Goal: Task Accomplishment & Management: Manage account settings

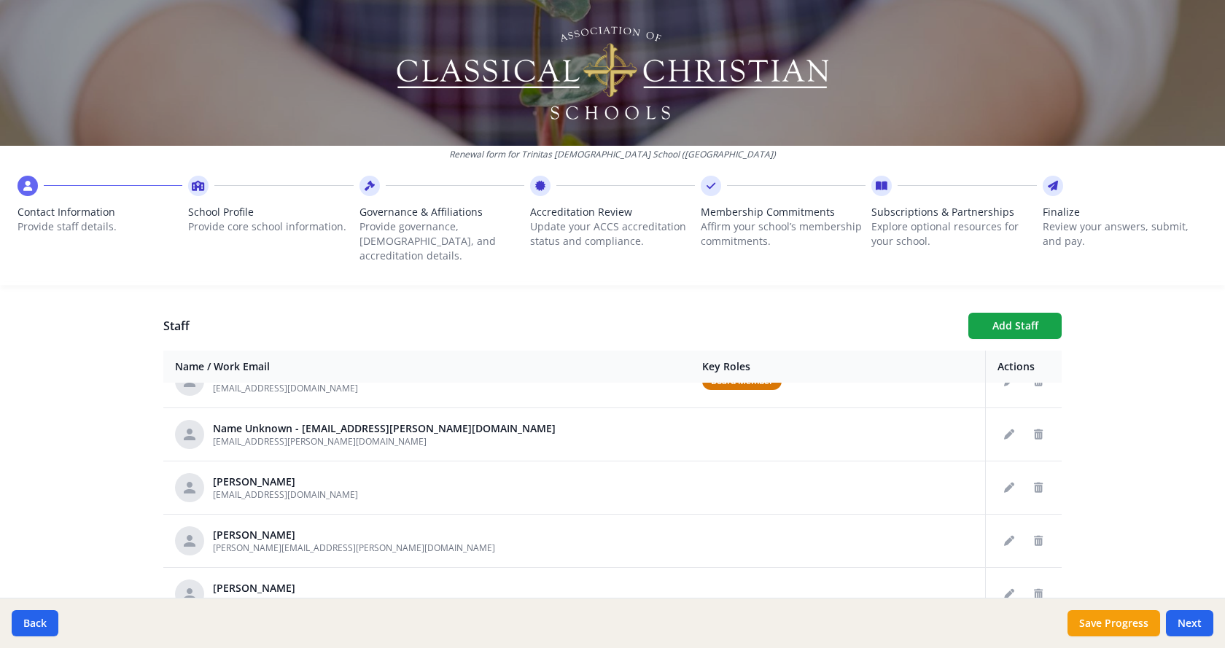
scroll to position [219, 0]
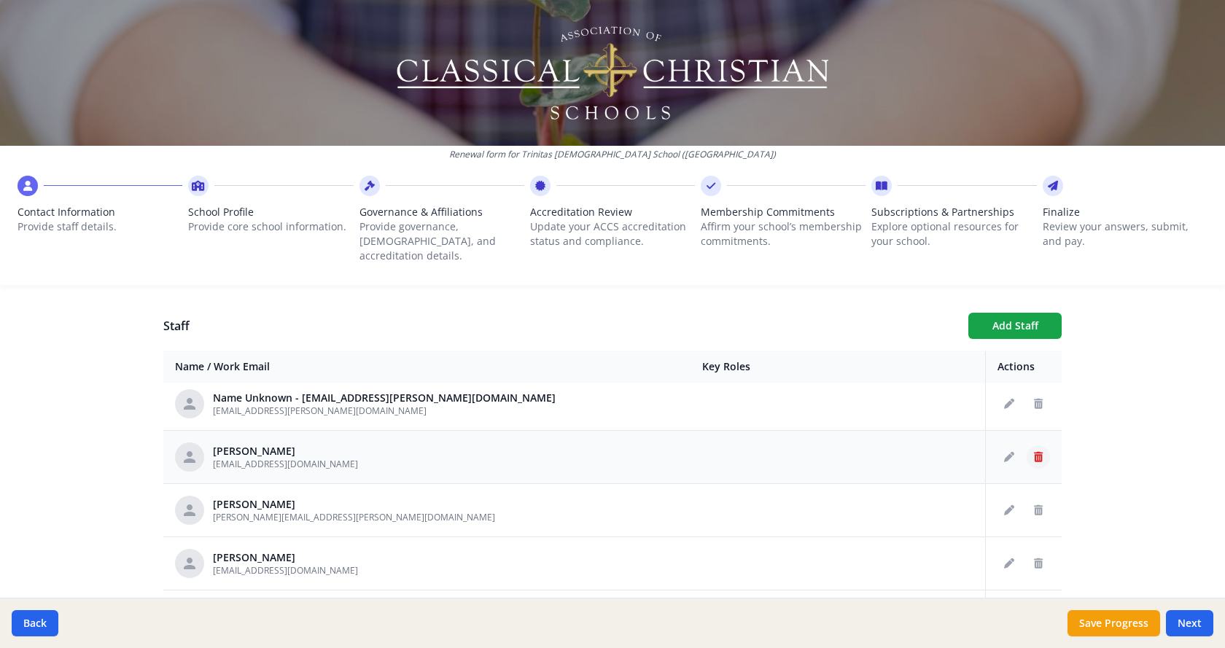
click at [1034, 452] on icon "Delete staff" at bounding box center [1038, 457] width 9 height 10
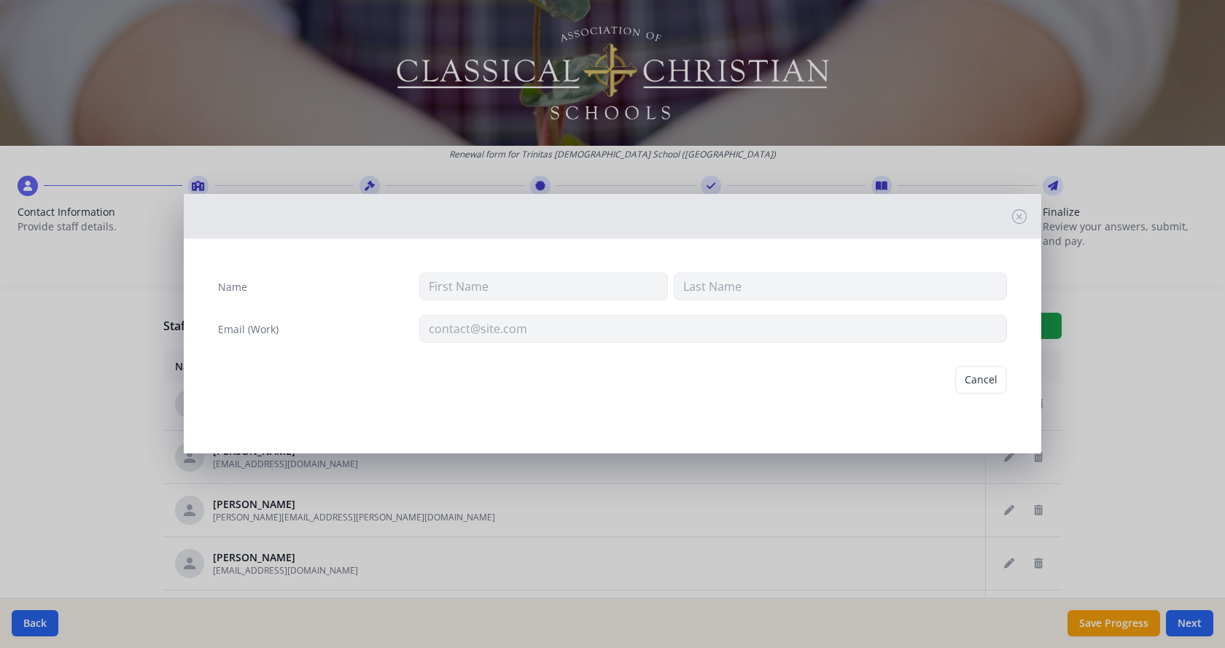
type input "Kristie"
type input "Johnson"
type input "kjohnson@trinitaschristian.org"
click at [986, 376] on button "Delete" at bounding box center [982, 380] width 50 height 28
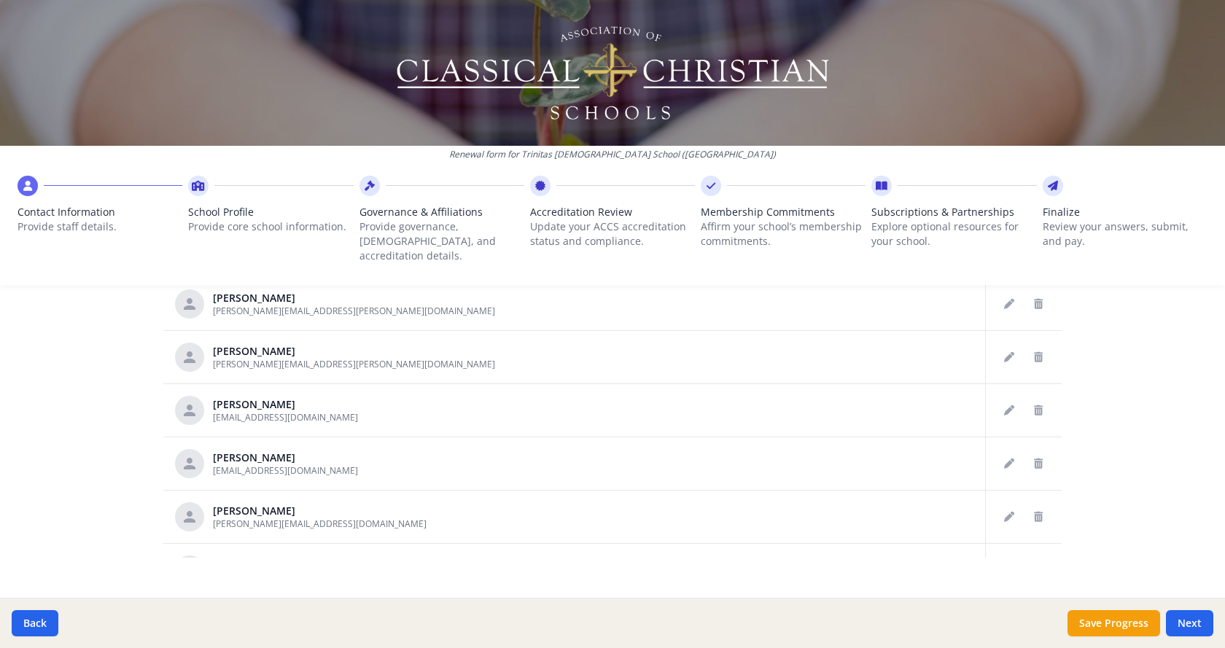
scroll to position [777, 0]
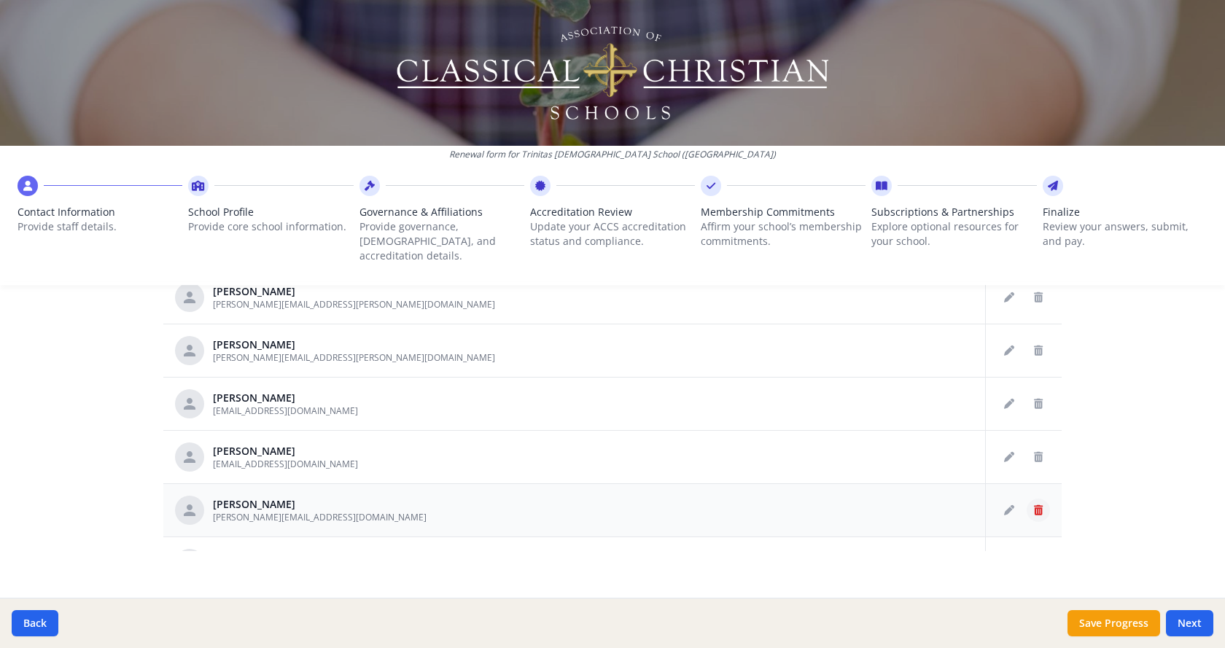
click at [1034, 505] on icon "Delete staff" at bounding box center [1038, 510] width 9 height 10
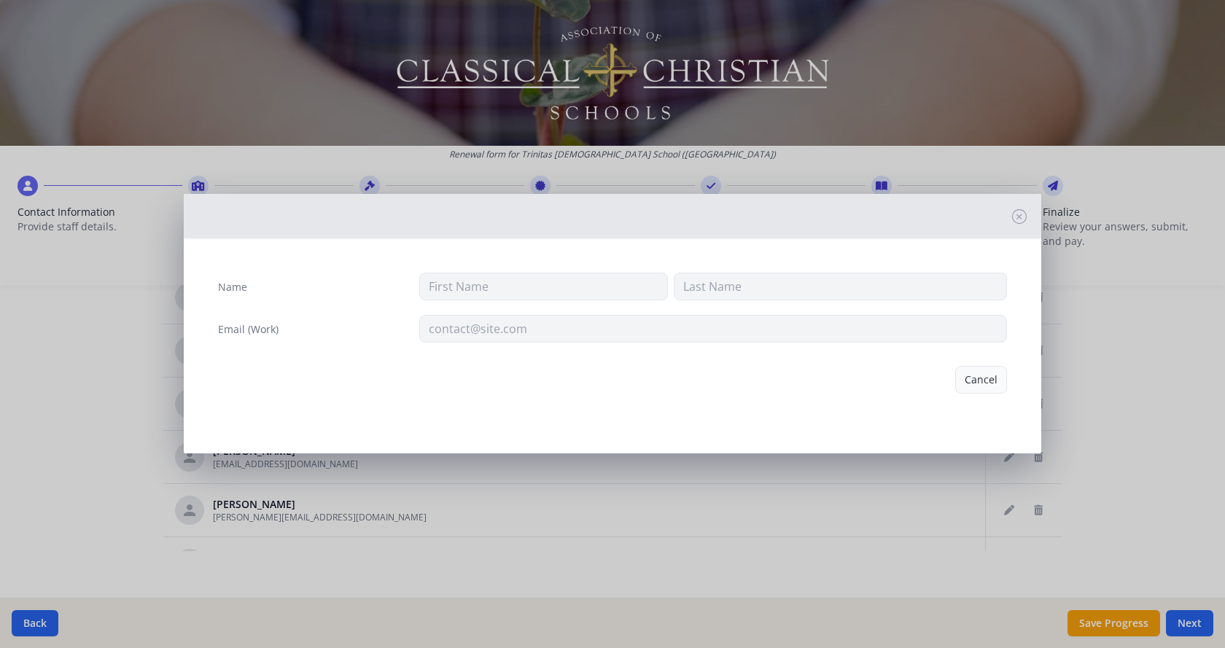
type input "Lynn"
type input "Dosh"
type input "lynn.dosh@trinitaschristian.org"
click at [980, 381] on button "Delete" at bounding box center [982, 380] width 50 height 28
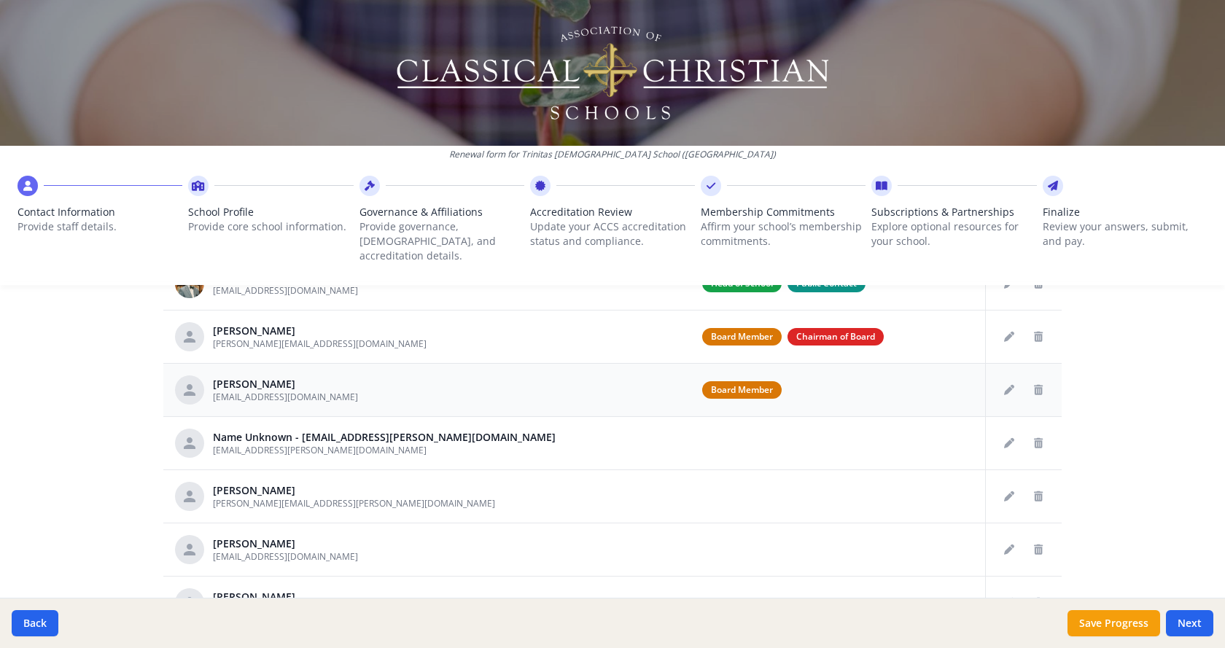
scroll to position [631, 0]
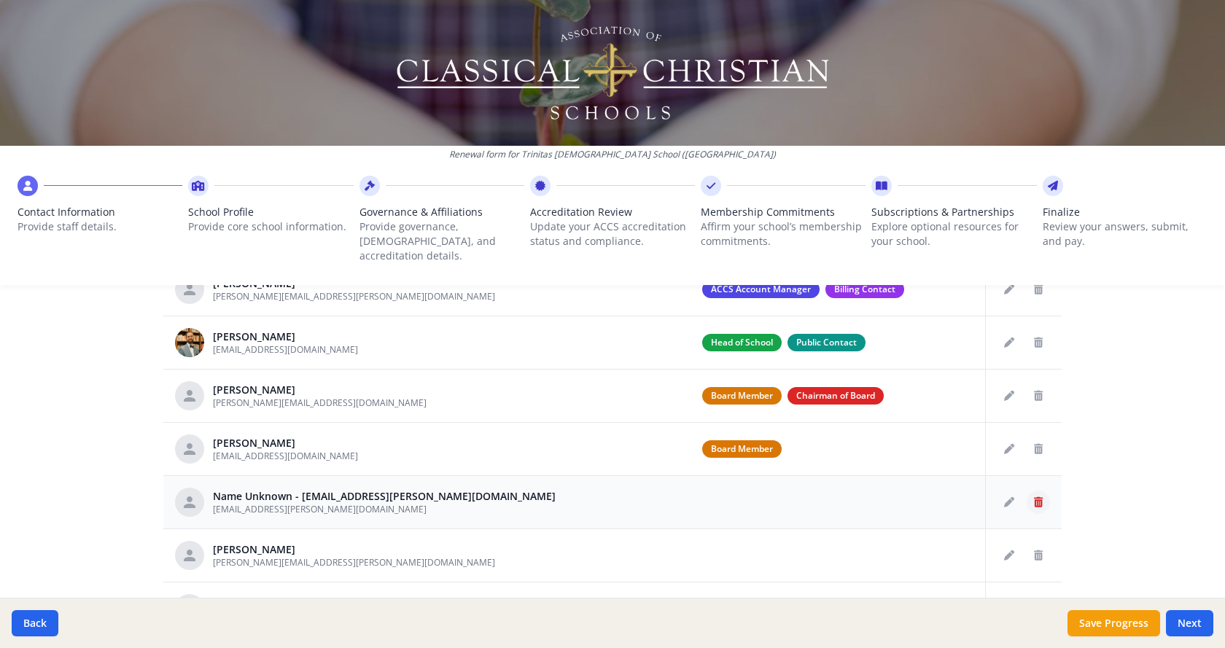
click at [1034, 497] on icon "Delete staff" at bounding box center [1038, 502] width 9 height 10
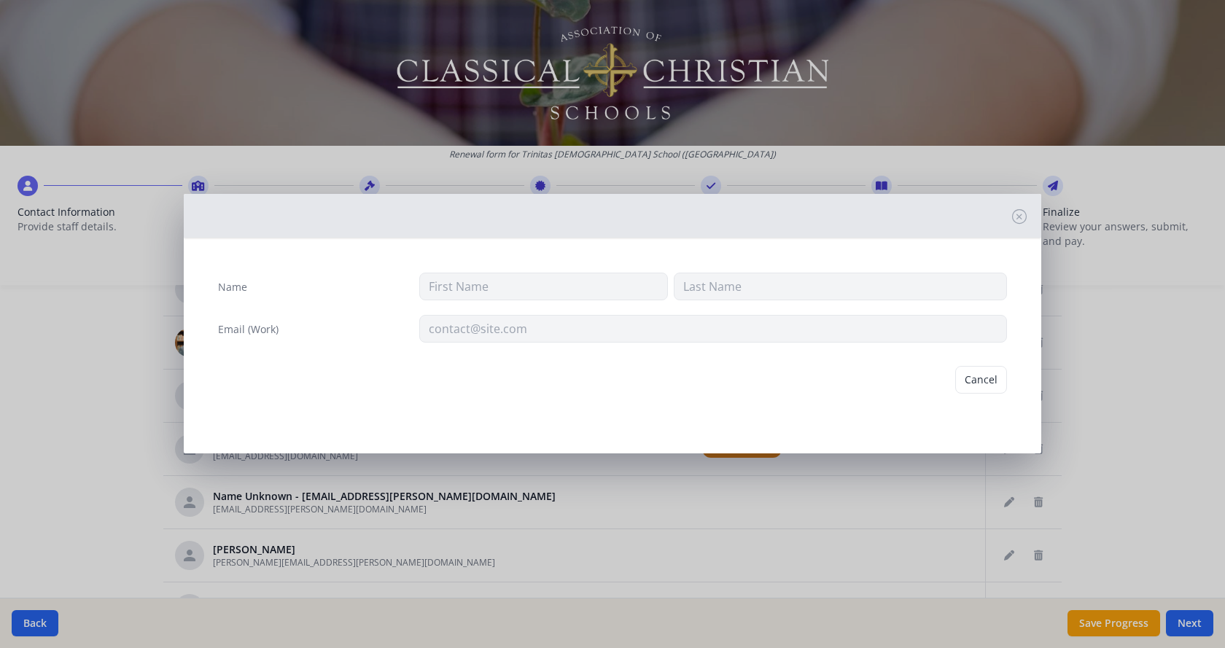
type input "kent.langham@trinitaschristian.org"
click at [982, 380] on button "Delete" at bounding box center [982, 380] width 50 height 28
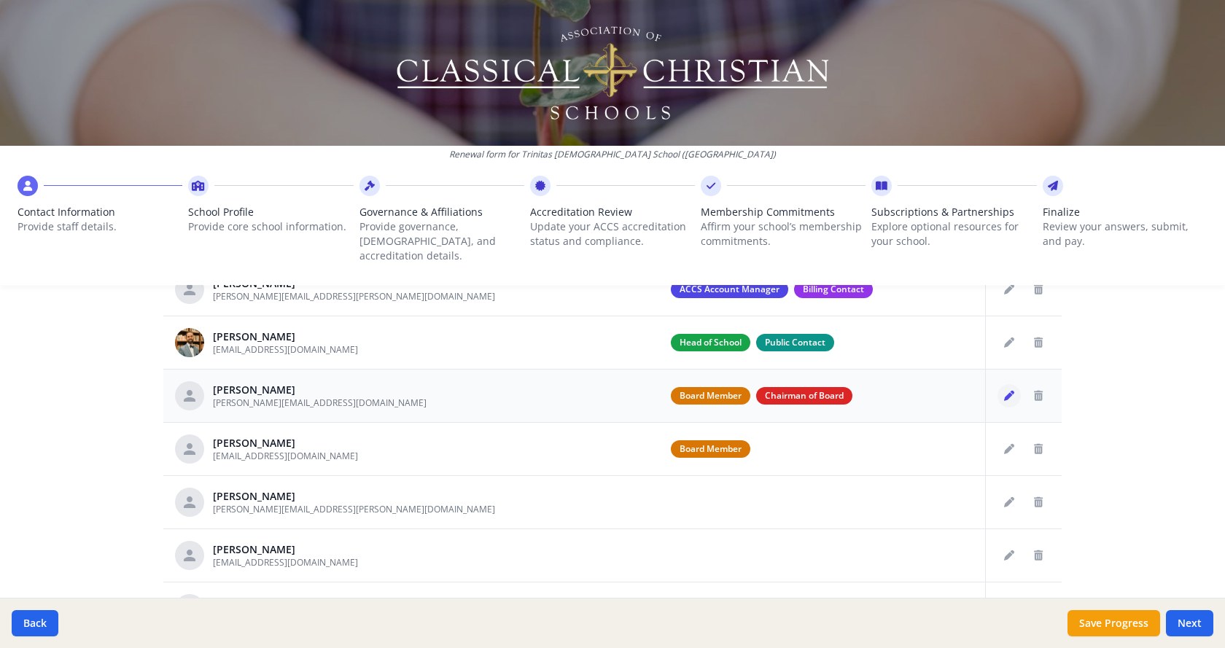
click at [1004, 391] on icon "Edit staff" at bounding box center [1009, 396] width 10 height 10
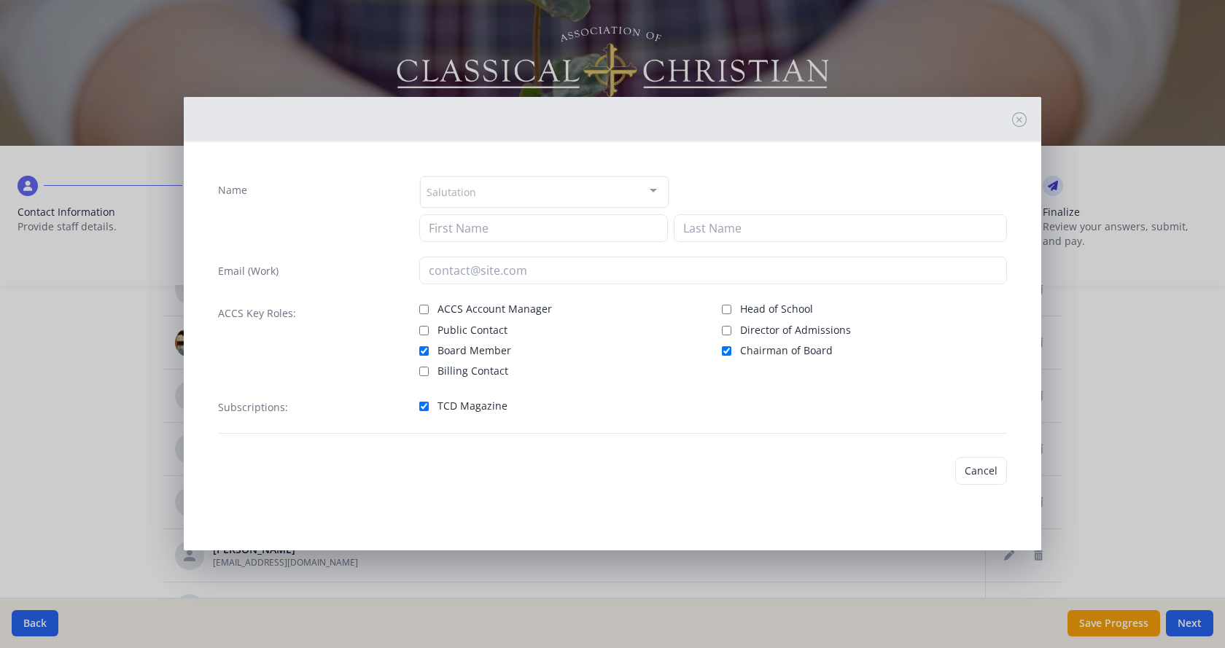
type input "Ken"
type input "McNeill"
type input "ken.mcneill7@gmail.com"
checkbox input "true"
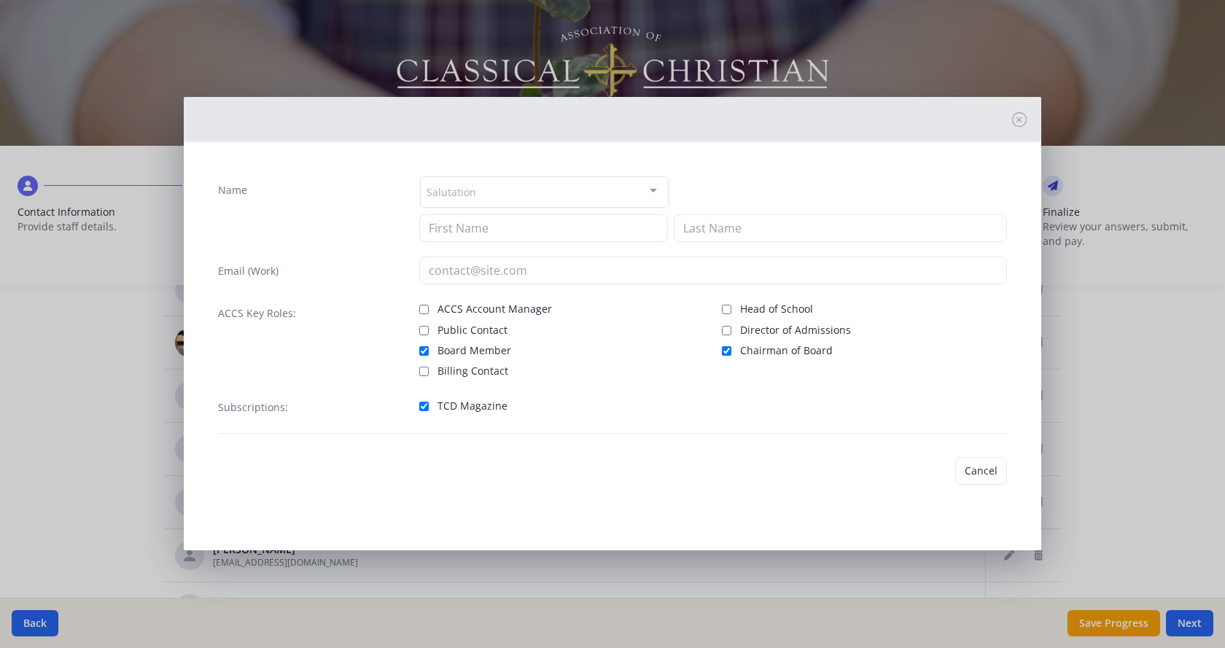
checkbox input "true"
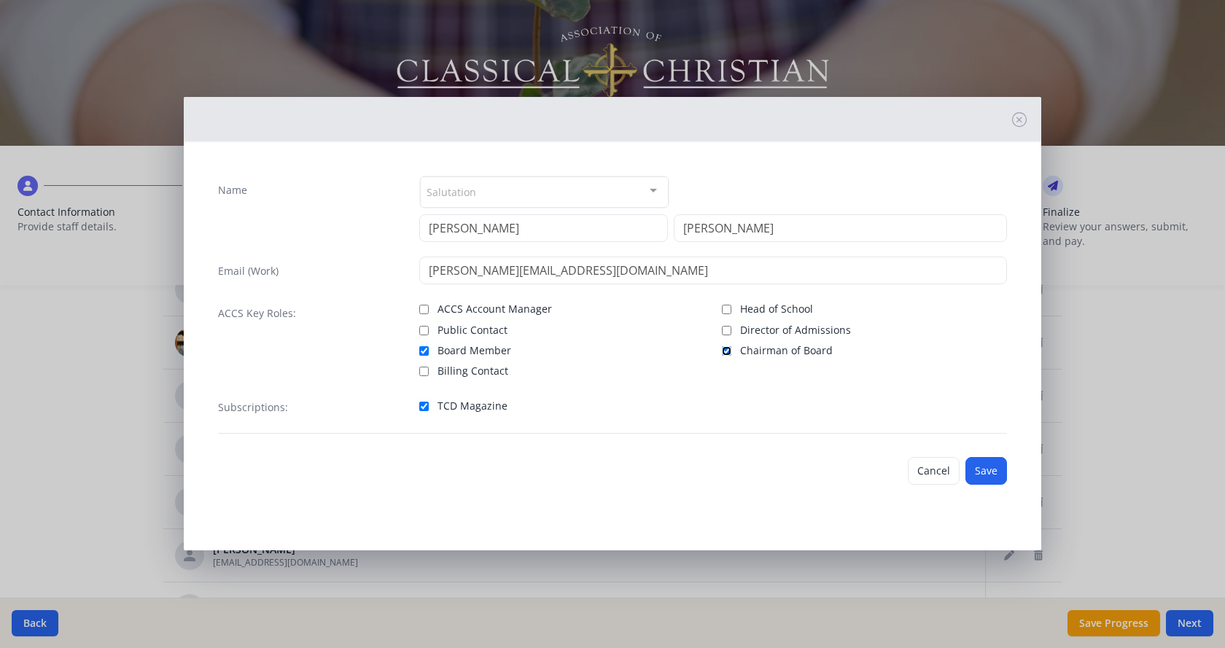
click at [726, 349] on input "Chairman of Board" at bounding box center [726, 350] width 9 height 9
checkbox input "false"
click at [985, 466] on button "Save" at bounding box center [987, 471] width 42 height 28
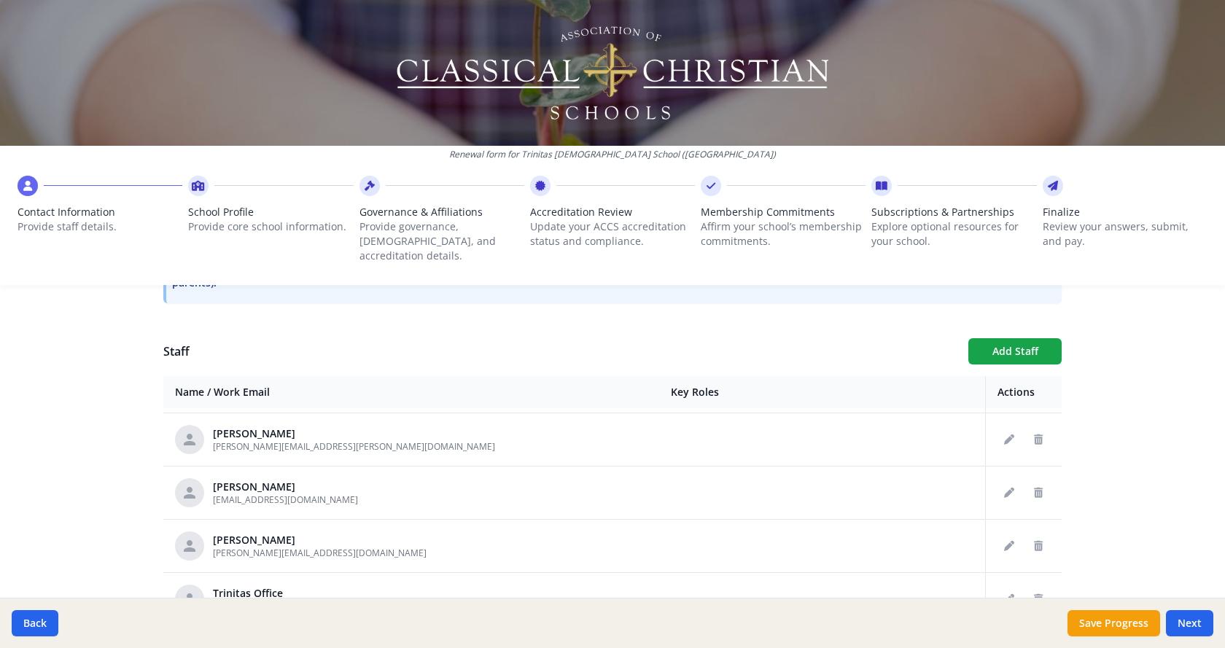
scroll to position [656, 0]
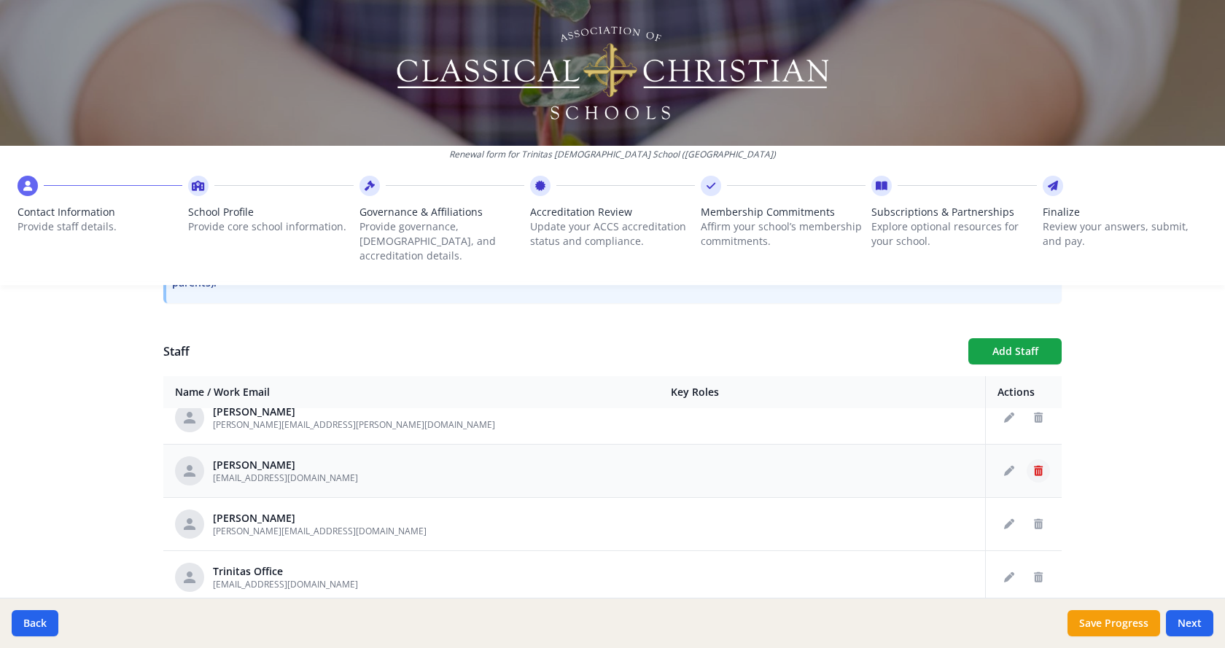
click at [1034, 466] on icon "Delete staff" at bounding box center [1038, 471] width 9 height 10
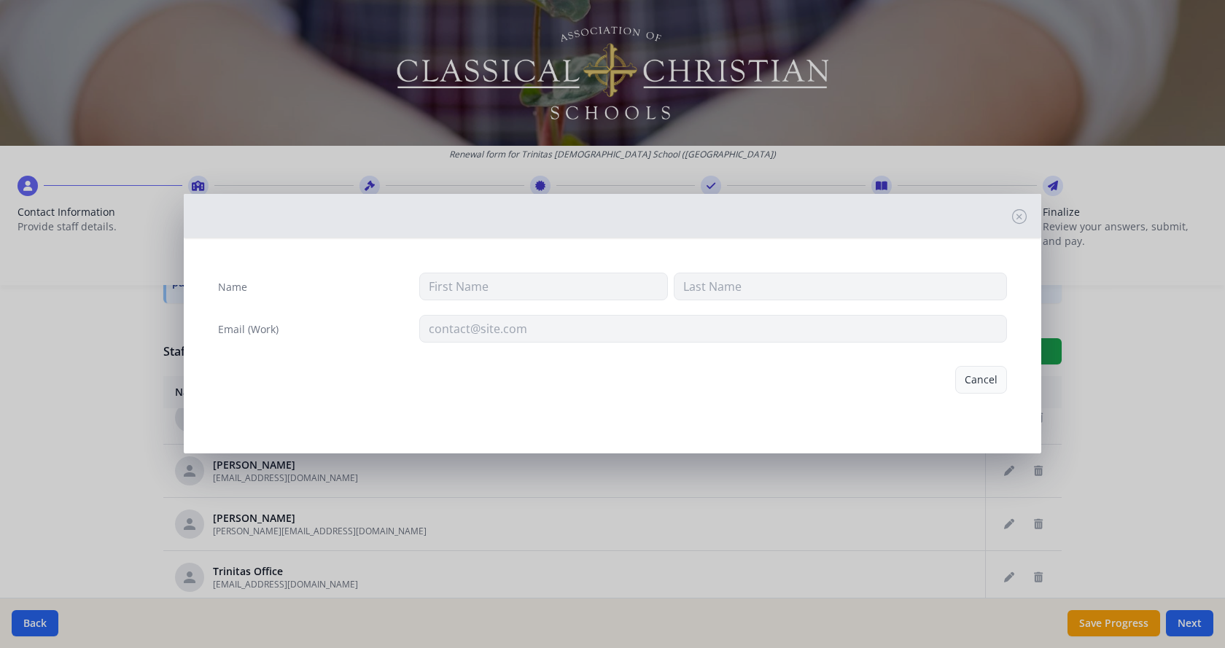
type input "Kent"
type input "Langdon"
type input "kentthecross@gmail.com"
click at [985, 380] on button "Delete" at bounding box center [982, 380] width 50 height 28
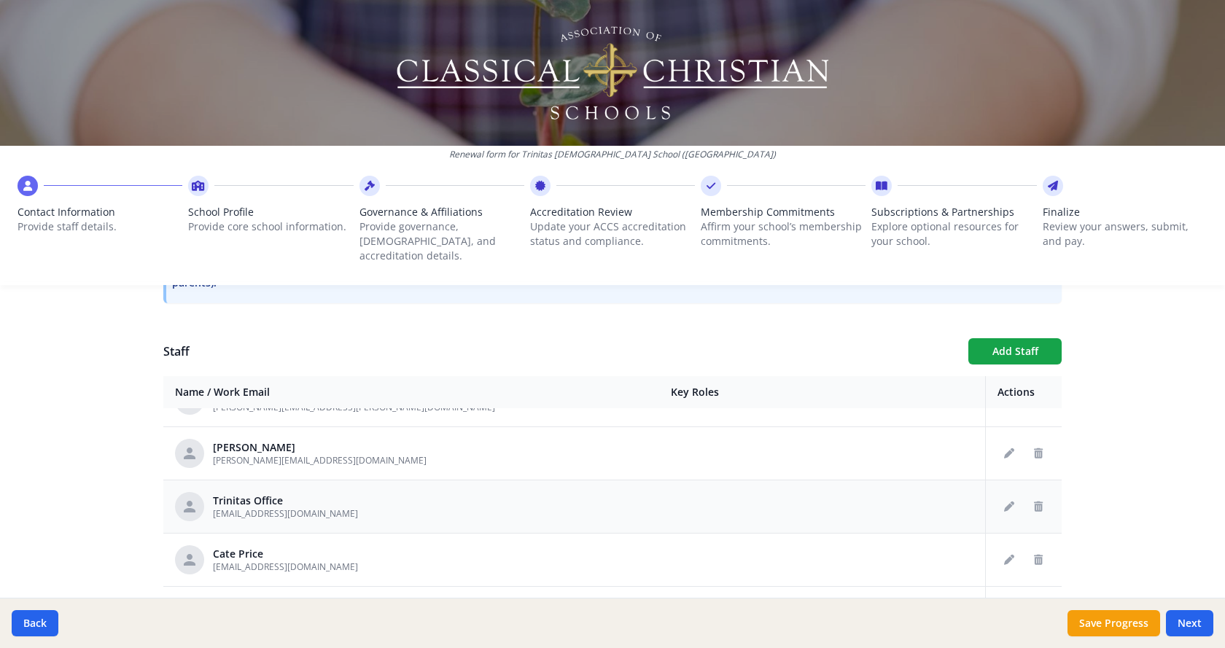
scroll to position [683, 0]
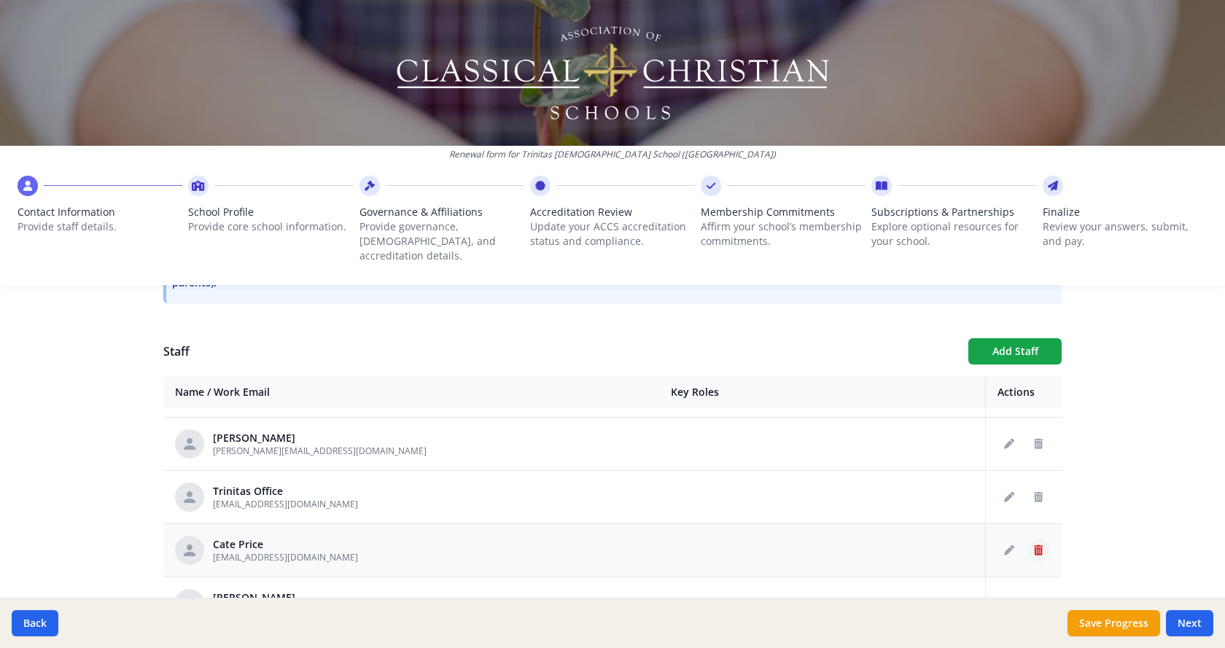
click at [1034, 546] on icon "Delete staff" at bounding box center [1038, 551] width 9 height 10
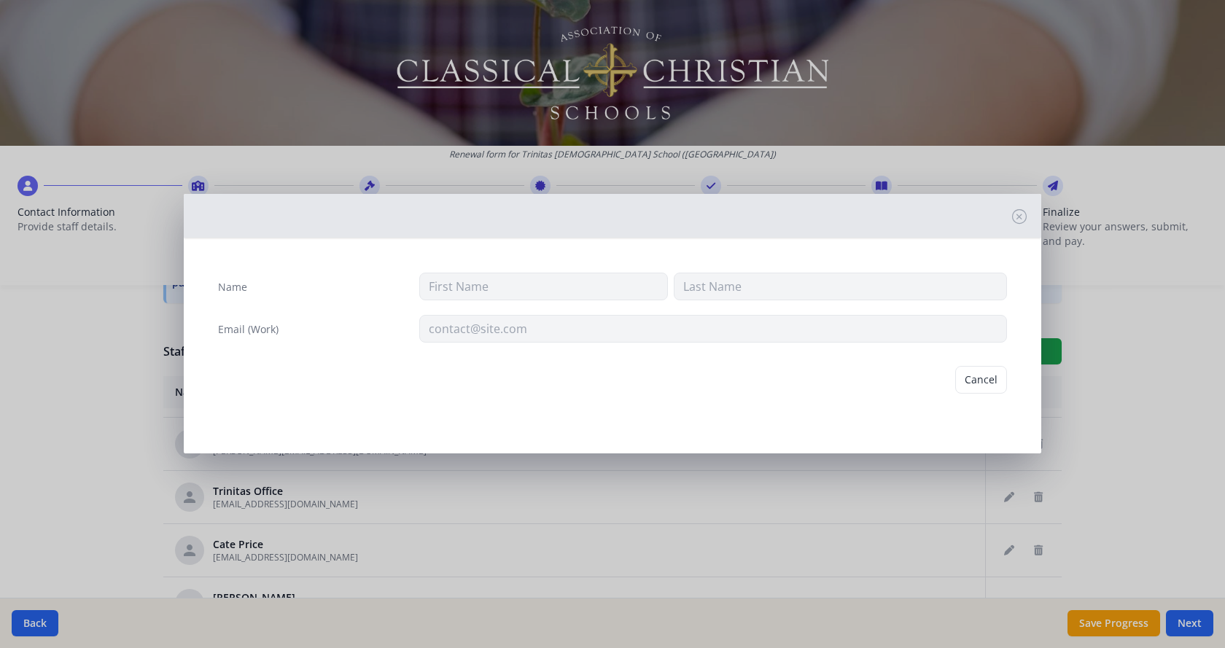
type input "Cate"
type input "Price"
type input "cate.price@trinitaschristian.org"
click at [975, 371] on button "Delete" at bounding box center [982, 380] width 50 height 28
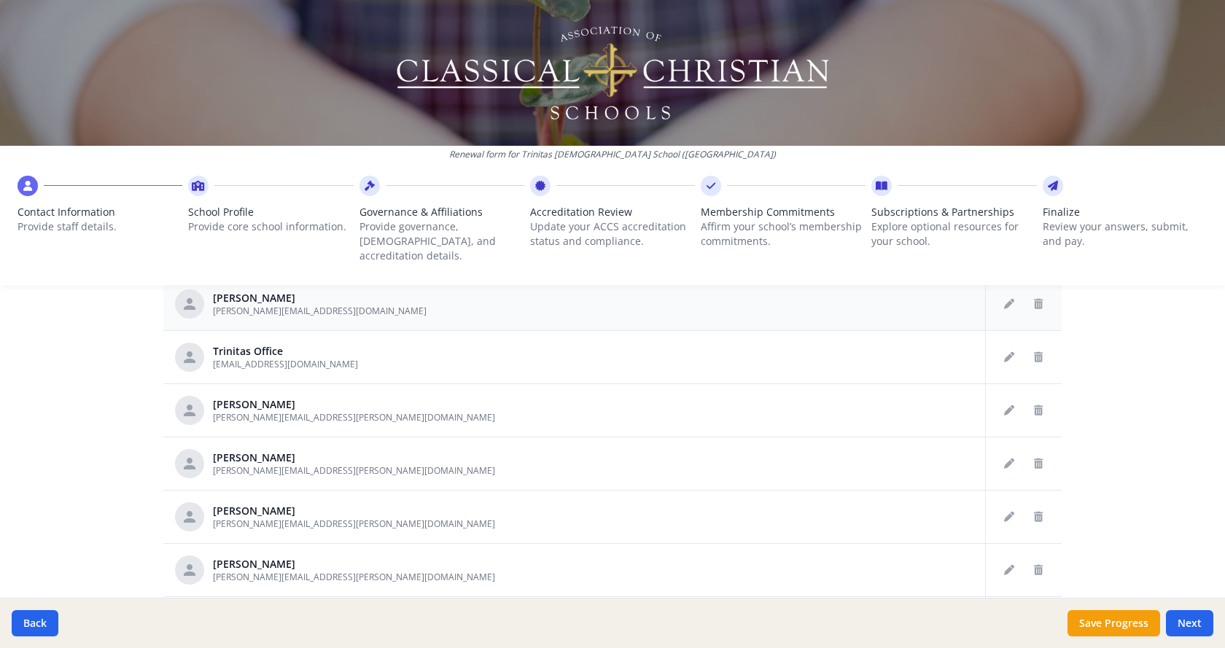
scroll to position [704, 0]
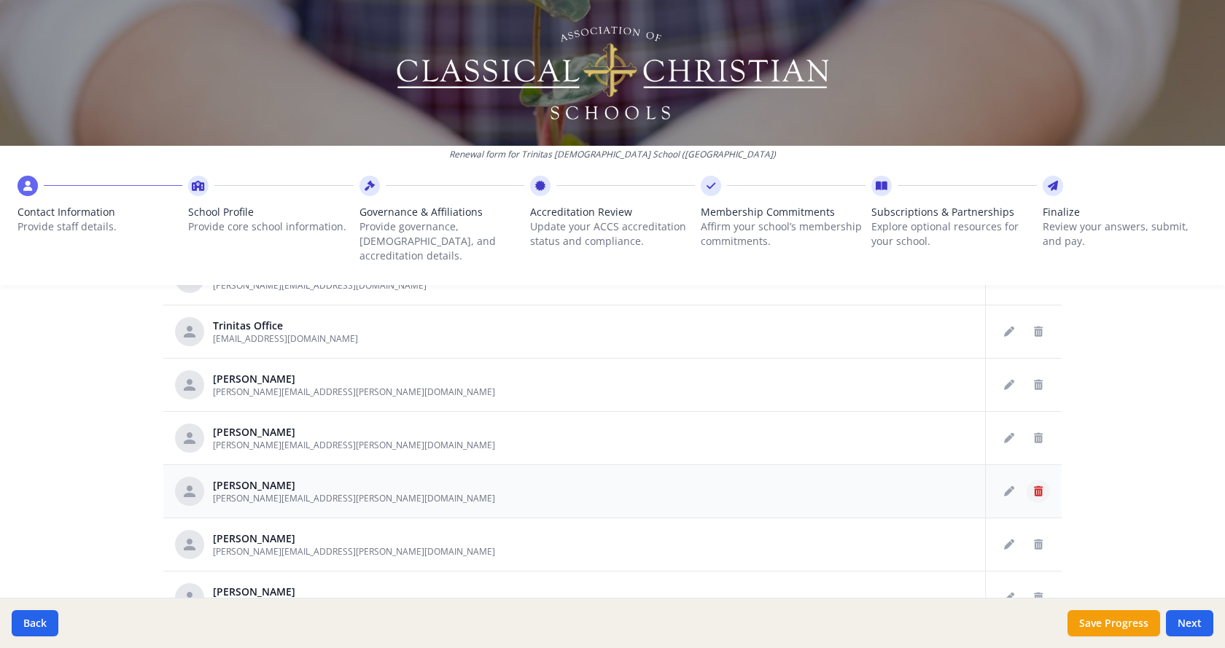
click at [1034, 486] on icon "Delete staff" at bounding box center [1038, 491] width 9 height 10
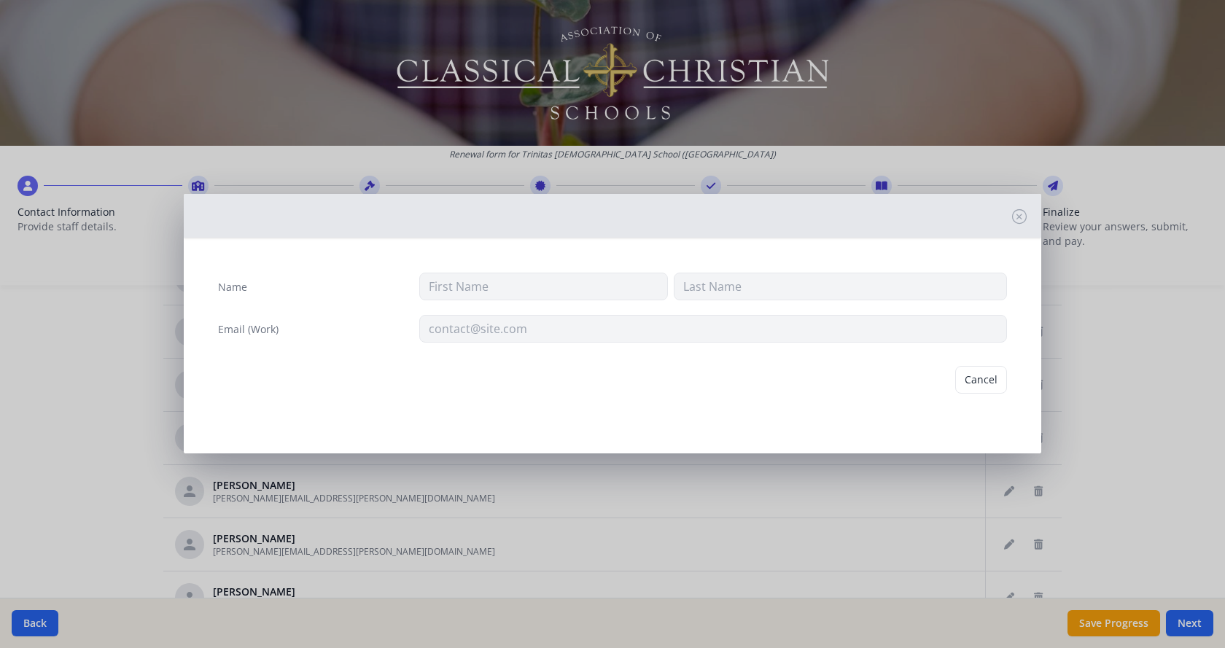
type input "Carl"
type input "Warmouth"
type input "carl.warmouth@trinitaschristian.org"
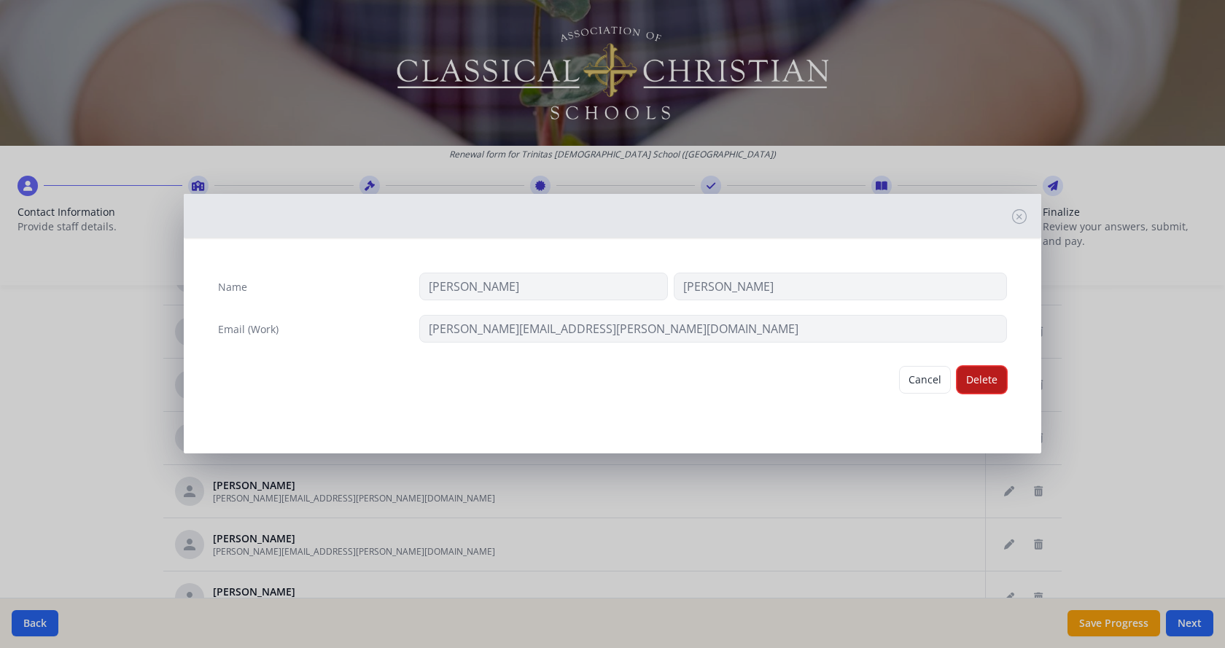
click at [986, 384] on button "Delete" at bounding box center [982, 380] width 50 height 28
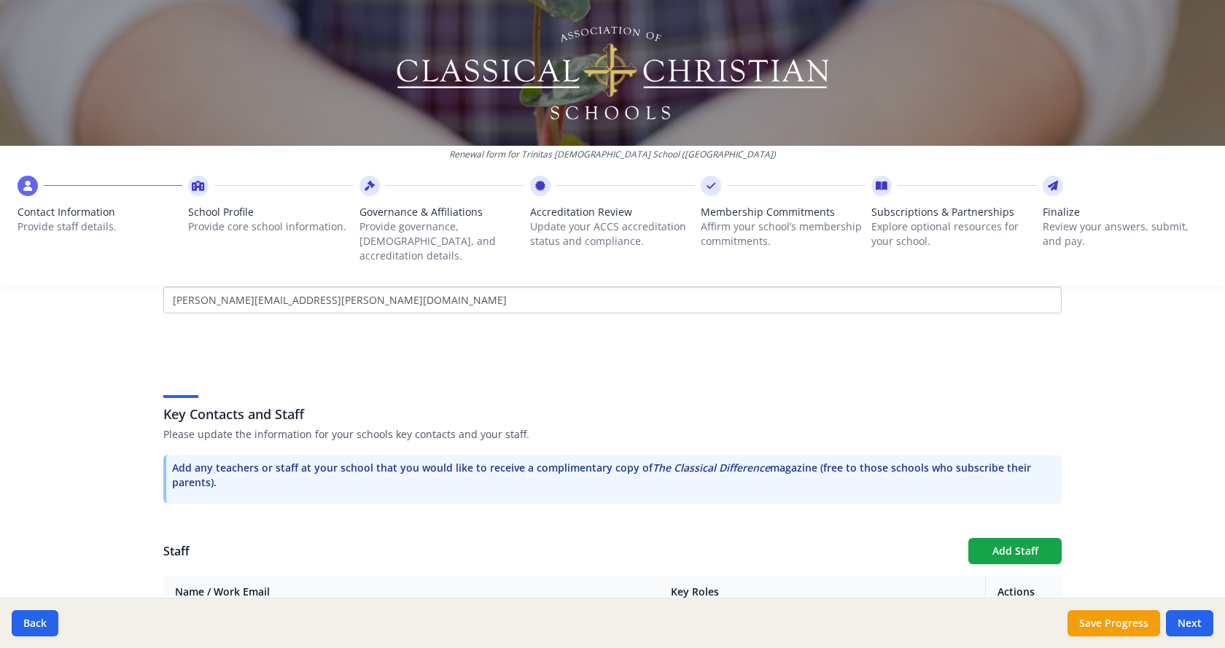
scroll to position [266, 0]
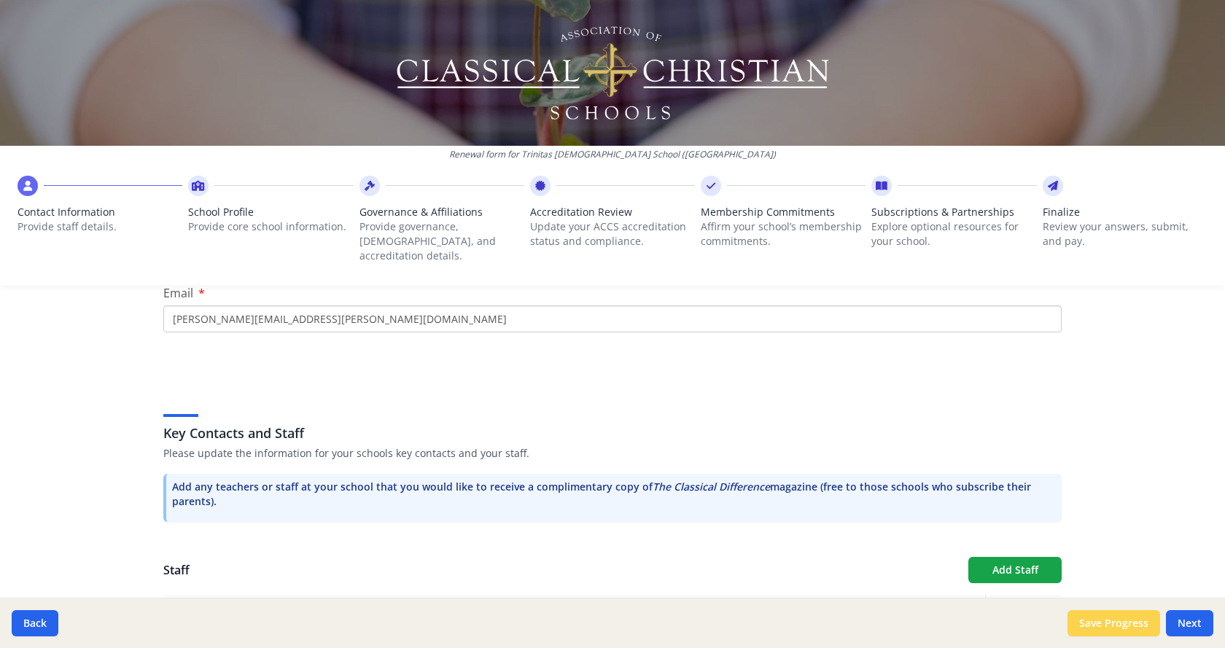
click at [1113, 630] on button "Save Progress" at bounding box center [1114, 623] width 93 height 26
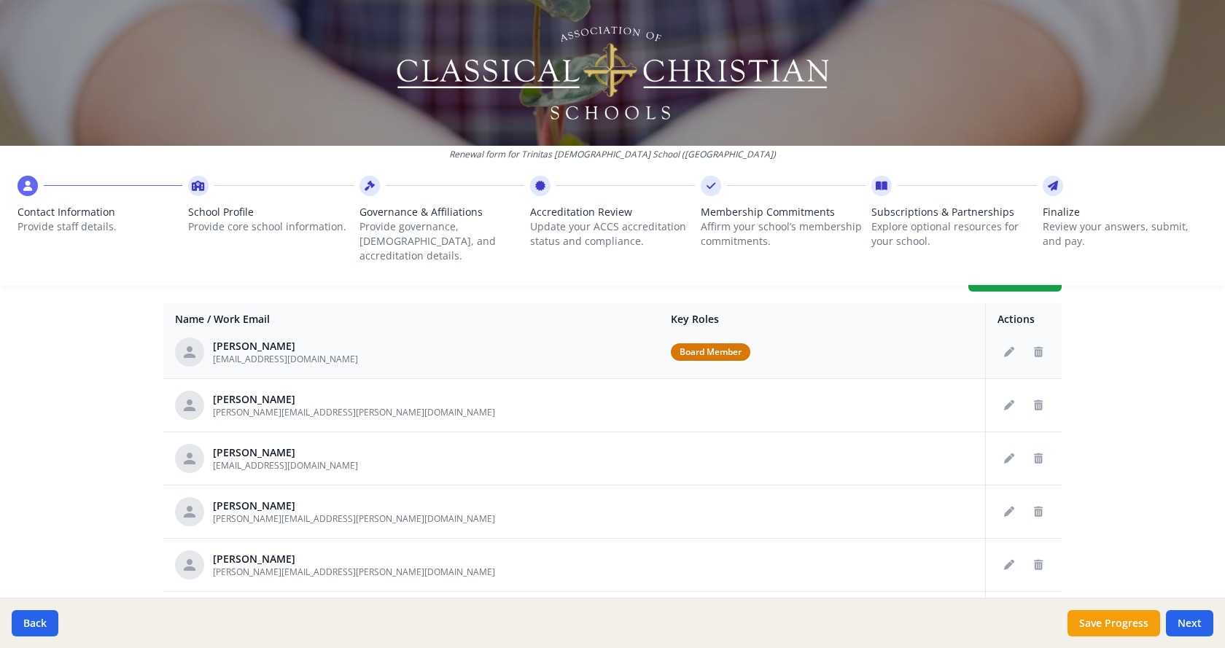
scroll to position [219, 0]
